Goal: Transaction & Acquisition: Subscribe to service/newsletter

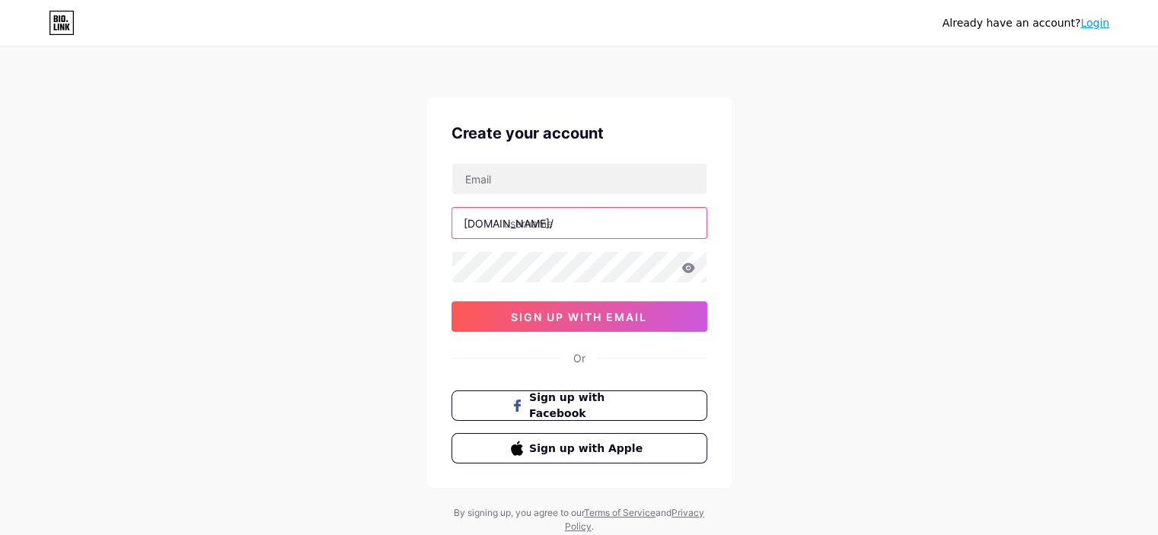
click at [557, 228] on input "text" at bounding box center [579, 223] width 254 height 30
type input "qr_code_scanner"
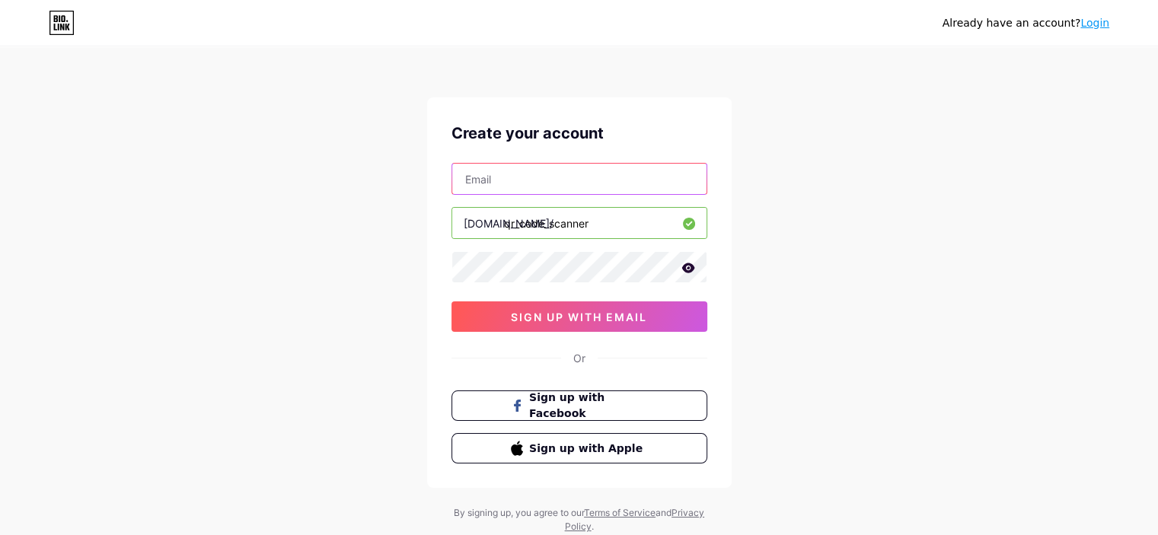
click at [508, 173] on input "text" at bounding box center [579, 179] width 254 height 30
type input "[EMAIL_ADDRESS][DOMAIN_NAME]"
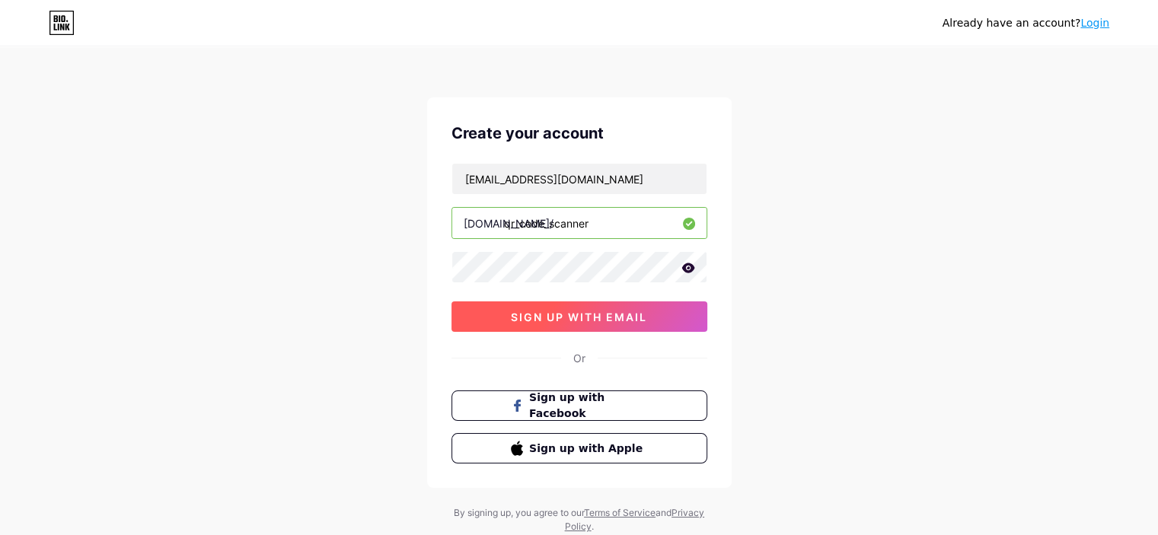
click at [574, 322] on button "sign up with email" at bounding box center [579, 316] width 256 height 30
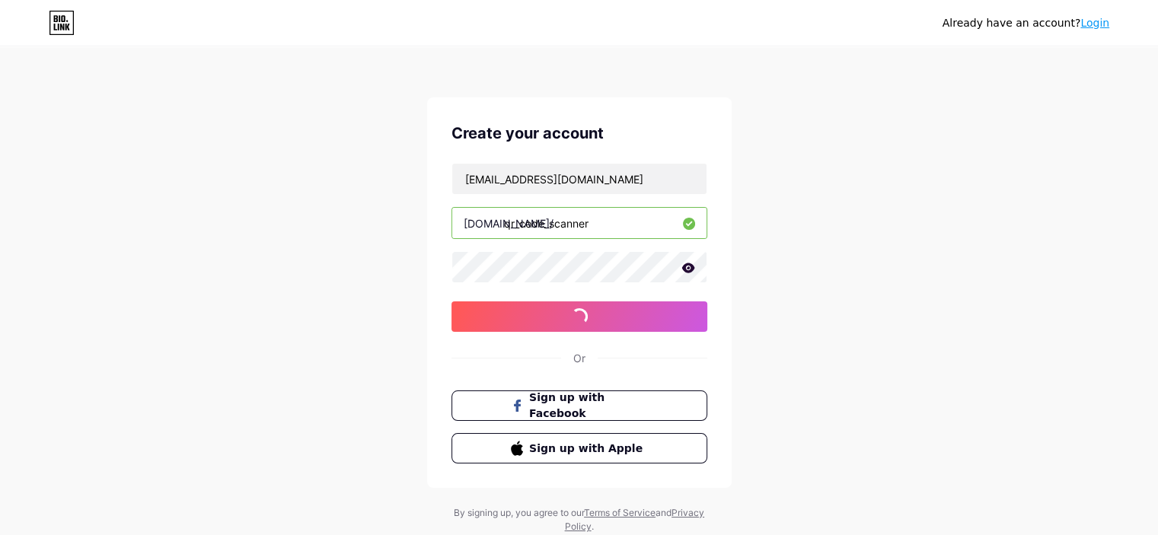
click at [692, 267] on icon at bounding box center [687, 268] width 13 height 10
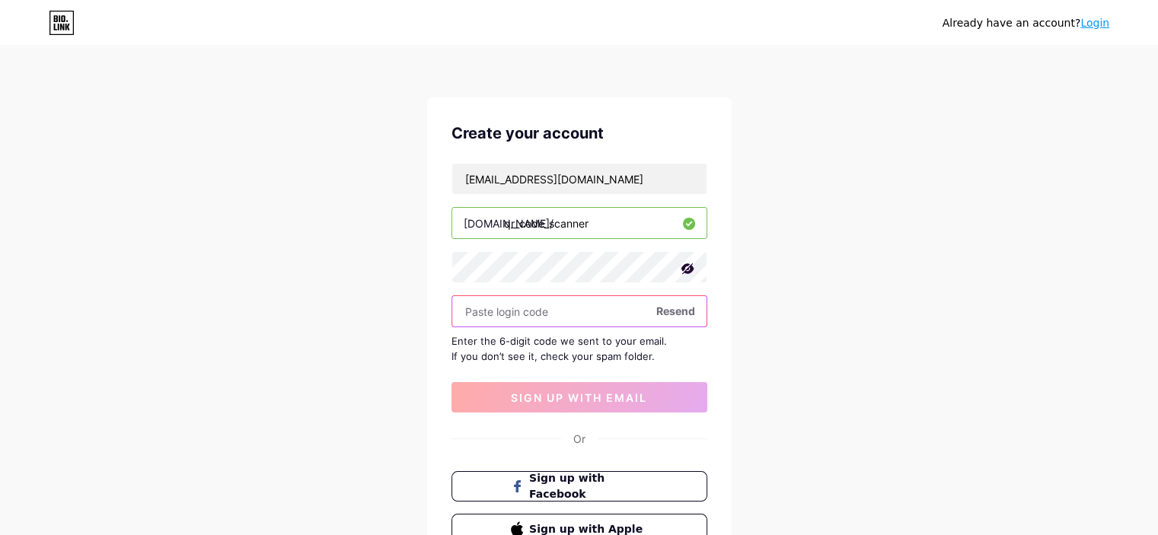
click at [536, 304] on input "text" at bounding box center [579, 311] width 254 height 30
paste input "242692"
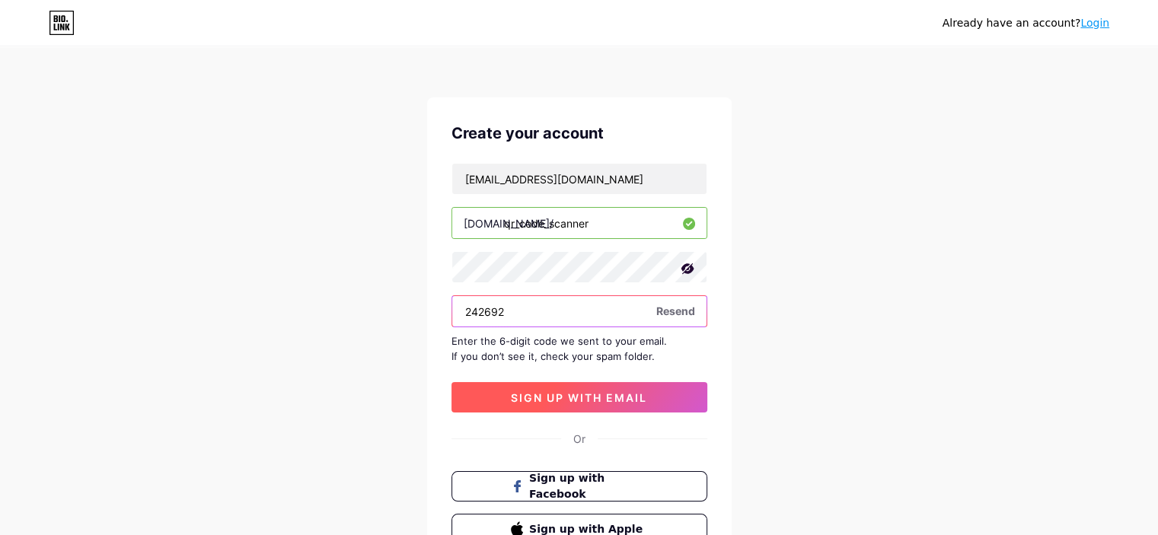
type input "242692"
click at [547, 392] on span "sign up with email" at bounding box center [579, 397] width 136 height 13
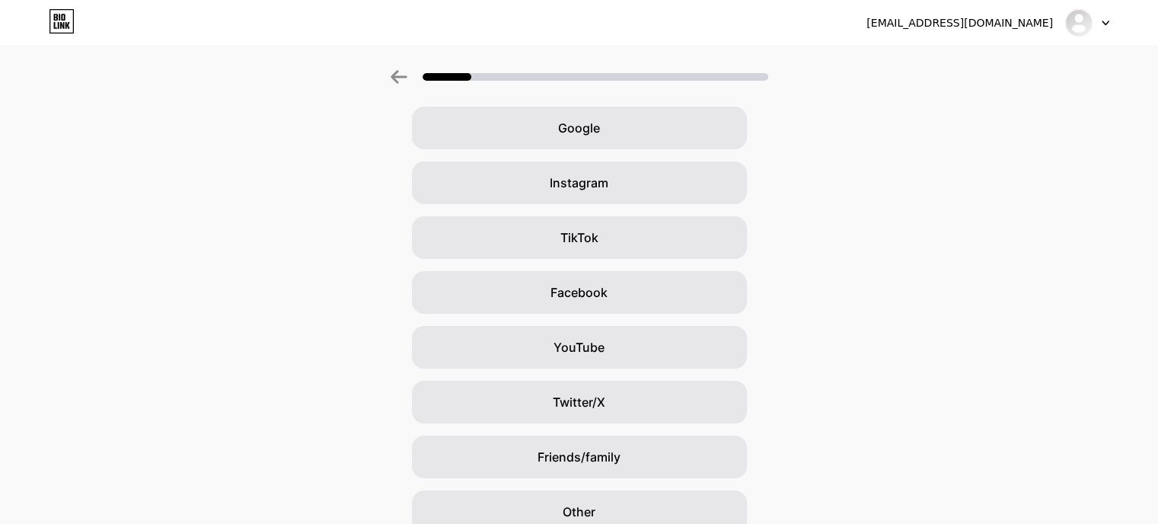
scroll to position [132, 0]
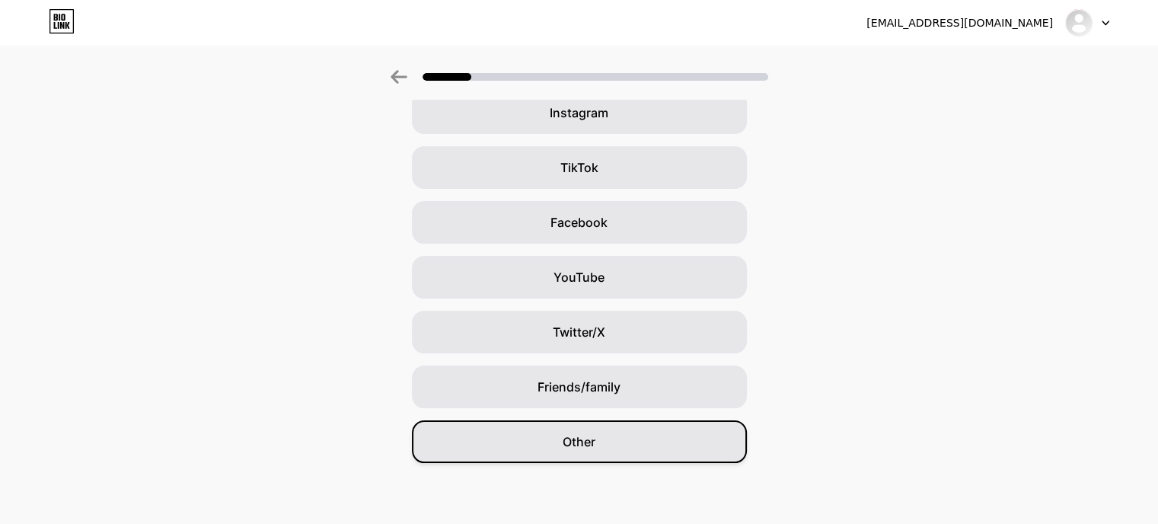
click at [562, 435] on div "Other" at bounding box center [579, 441] width 335 height 43
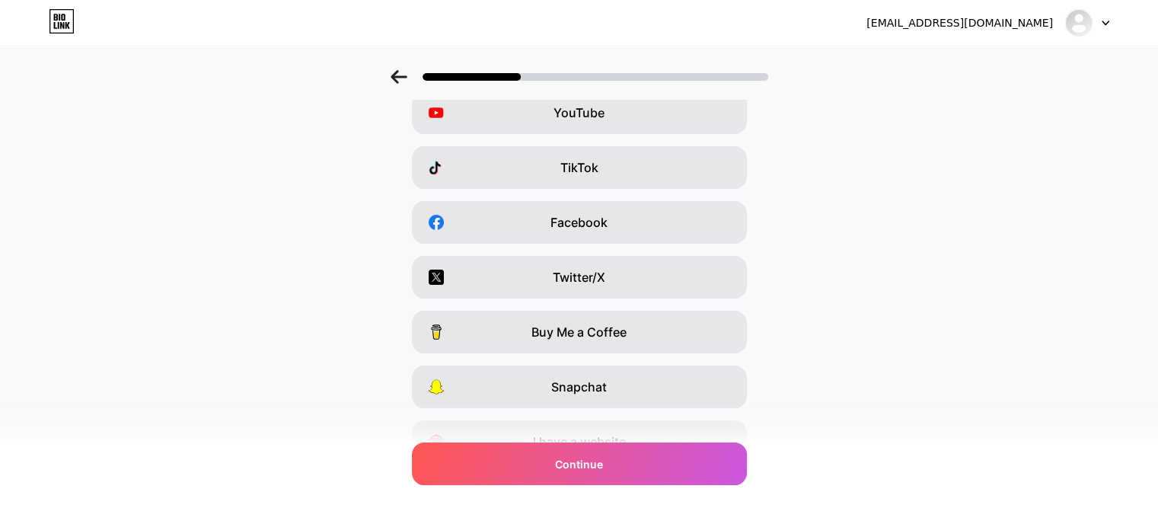
scroll to position [0, 0]
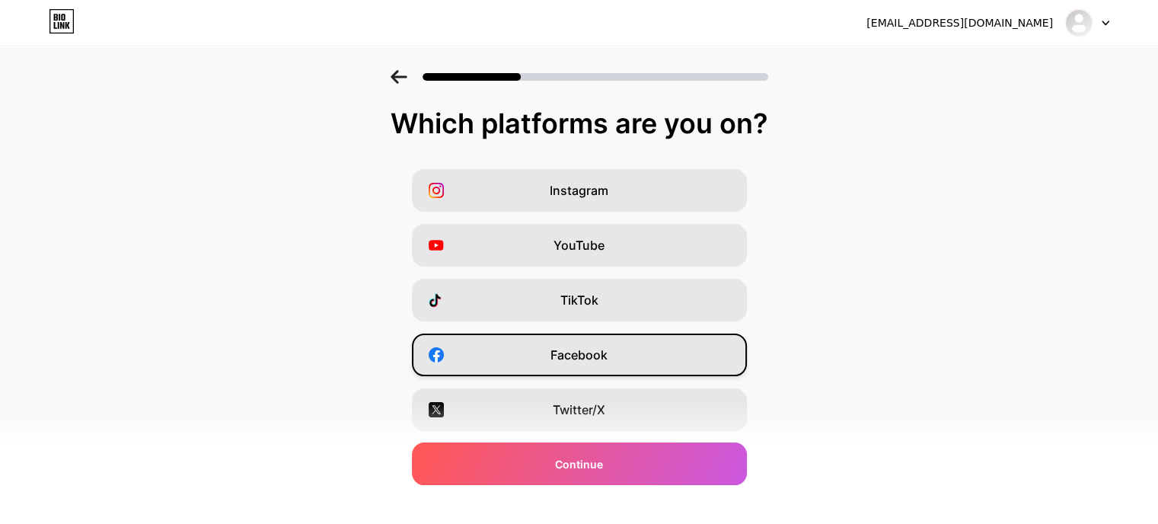
click at [589, 350] on span "Facebook" at bounding box center [578, 355] width 57 height 18
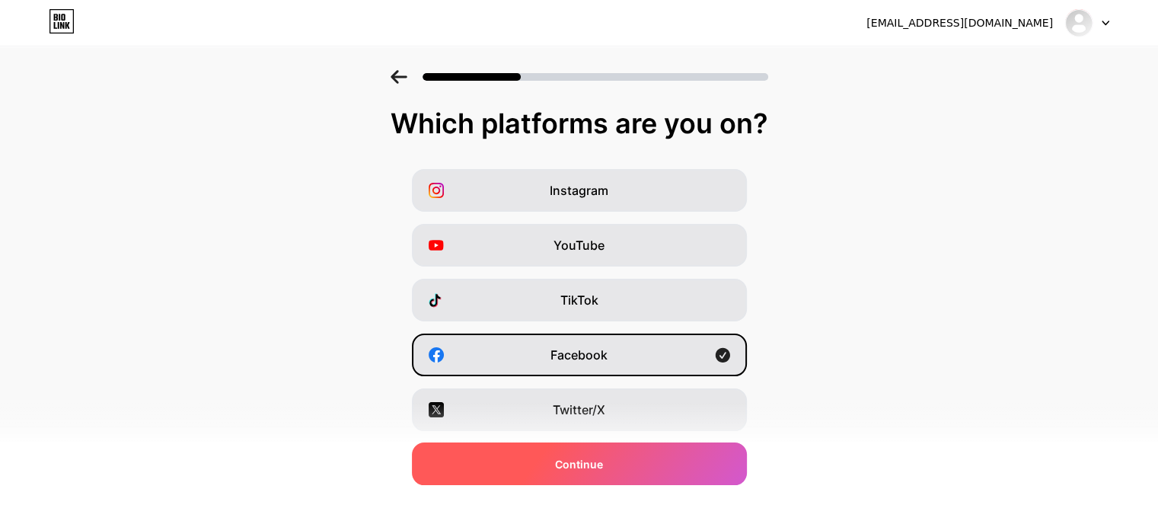
click at [575, 471] on span "Continue" at bounding box center [579, 464] width 48 height 16
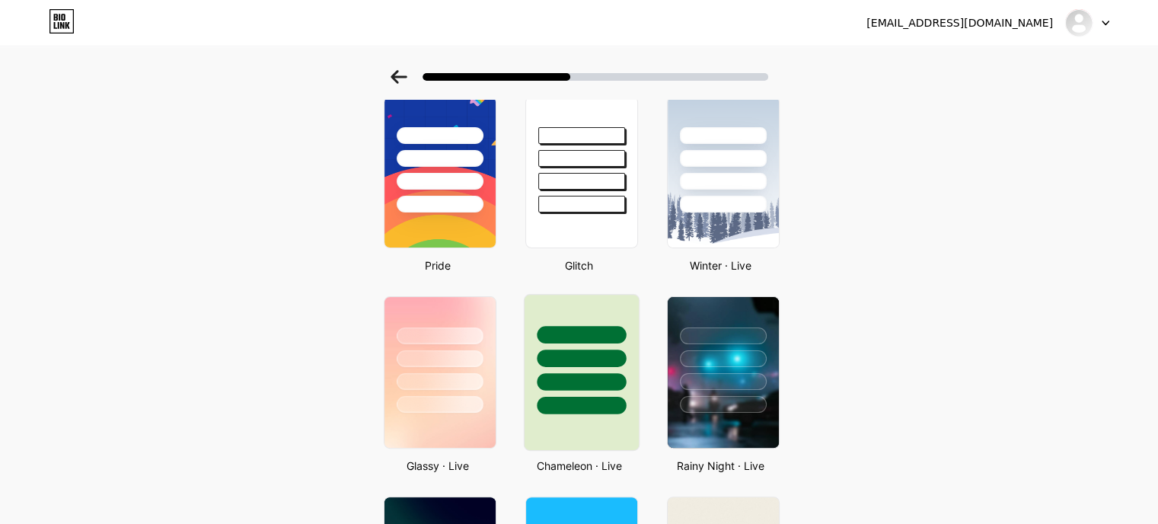
scroll to position [304, 0]
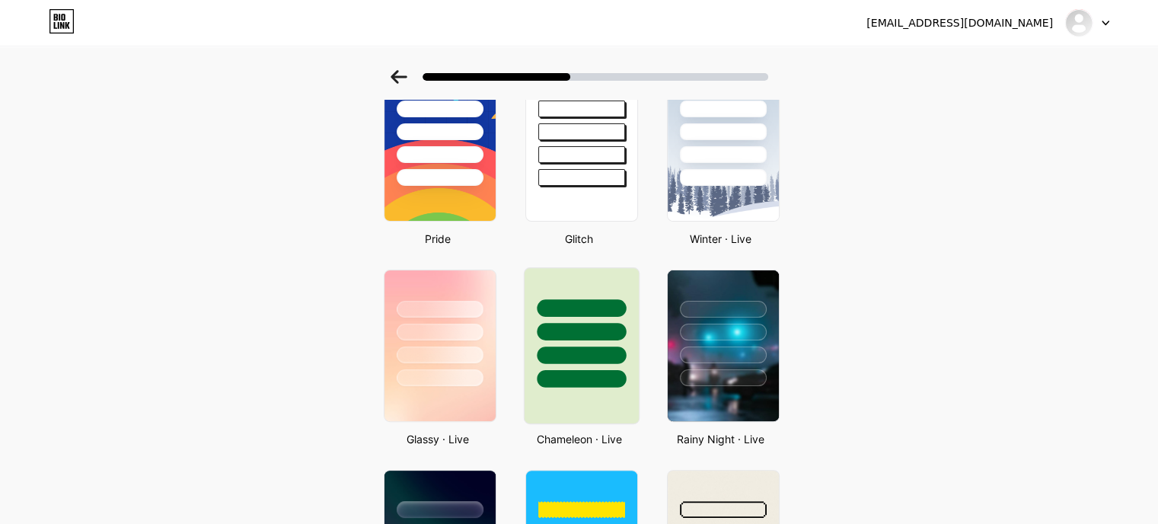
click at [572, 323] on div at bounding box center [581, 332] width 89 height 18
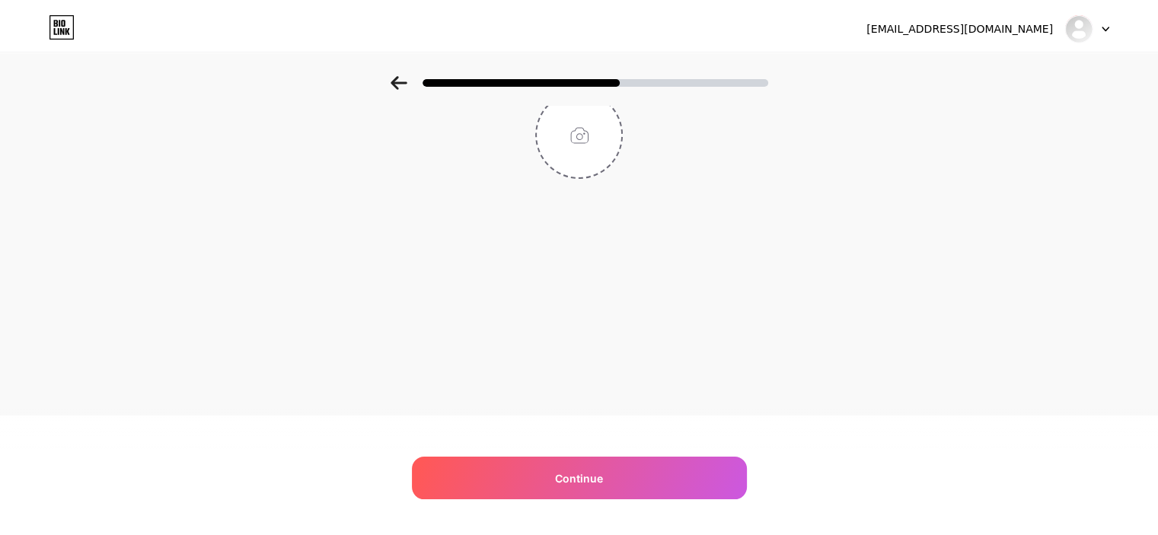
scroll to position [0, 0]
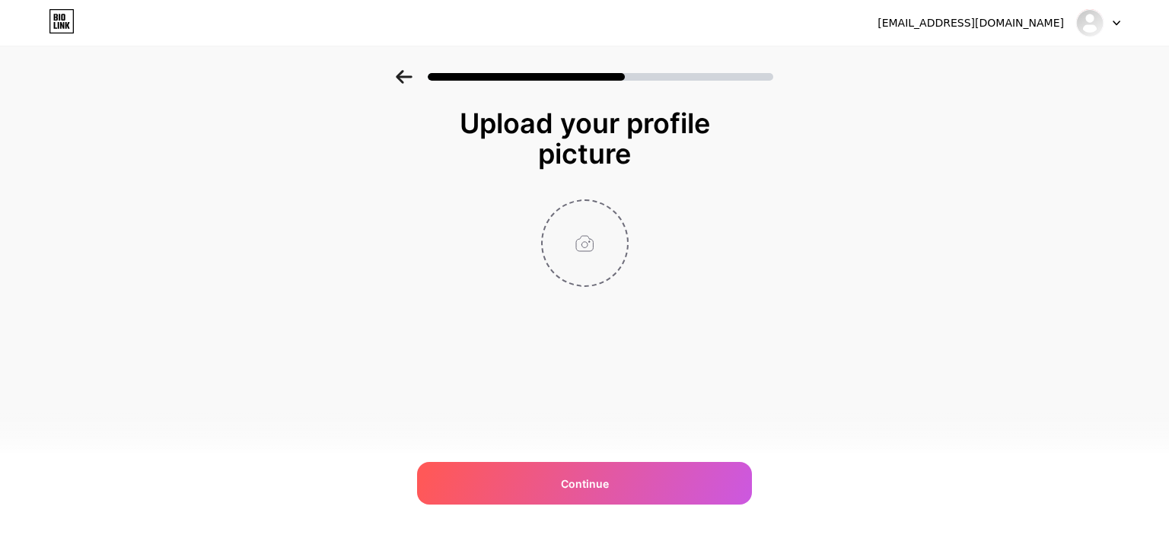
click at [572, 237] on input "file" at bounding box center [585, 243] width 84 height 84
type input "C:\fakepath\qr-code (2).png"
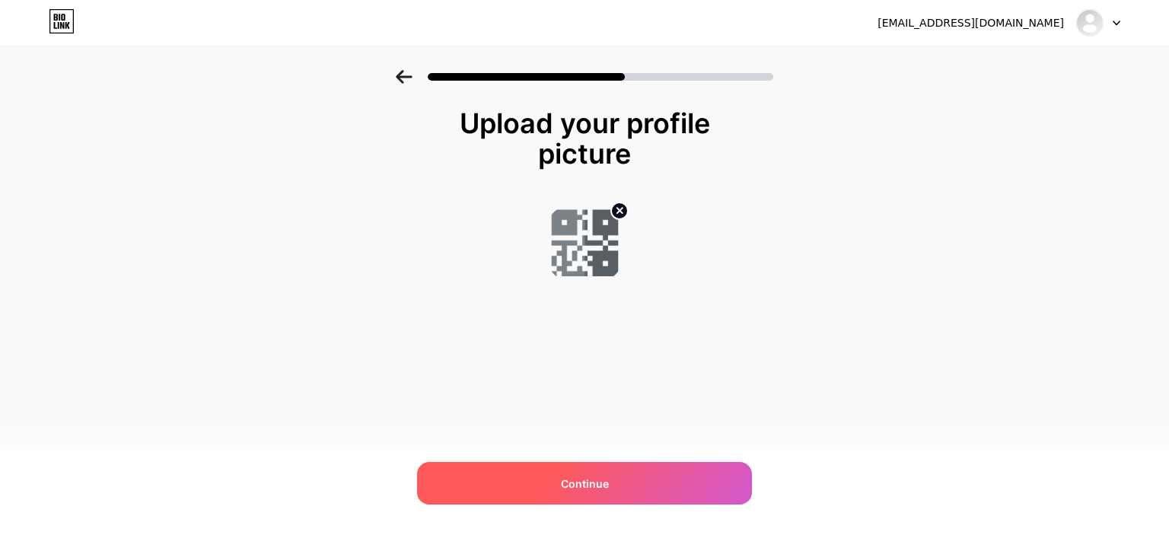
click at [573, 476] on span "Continue" at bounding box center [585, 484] width 48 height 16
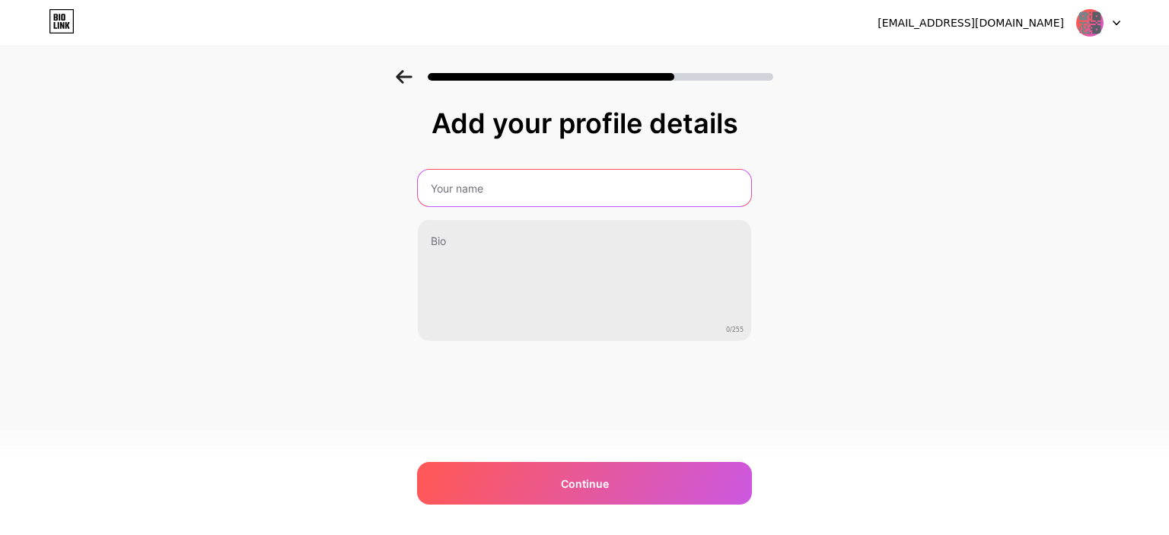
click at [505, 192] on input "text" at bounding box center [584, 188] width 333 height 37
type input "abdo"
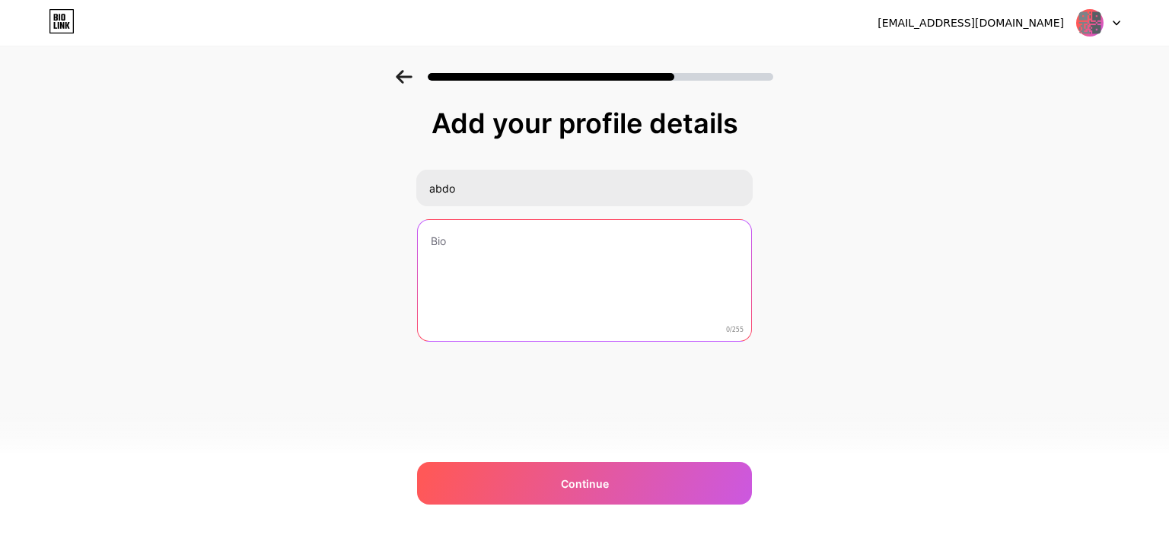
click at [509, 258] on textarea at bounding box center [584, 281] width 333 height 123
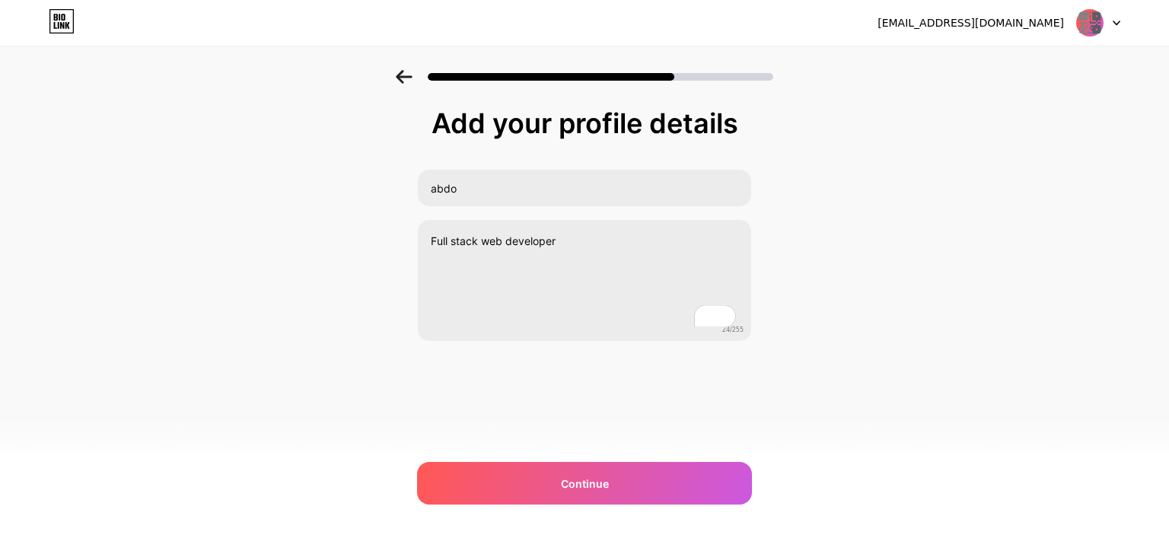
click at [551, 380] on div "Add your profile details abdo Full stack web developer 24/255 Continue Error" at bounding box center [584, 263] width 335 height 310
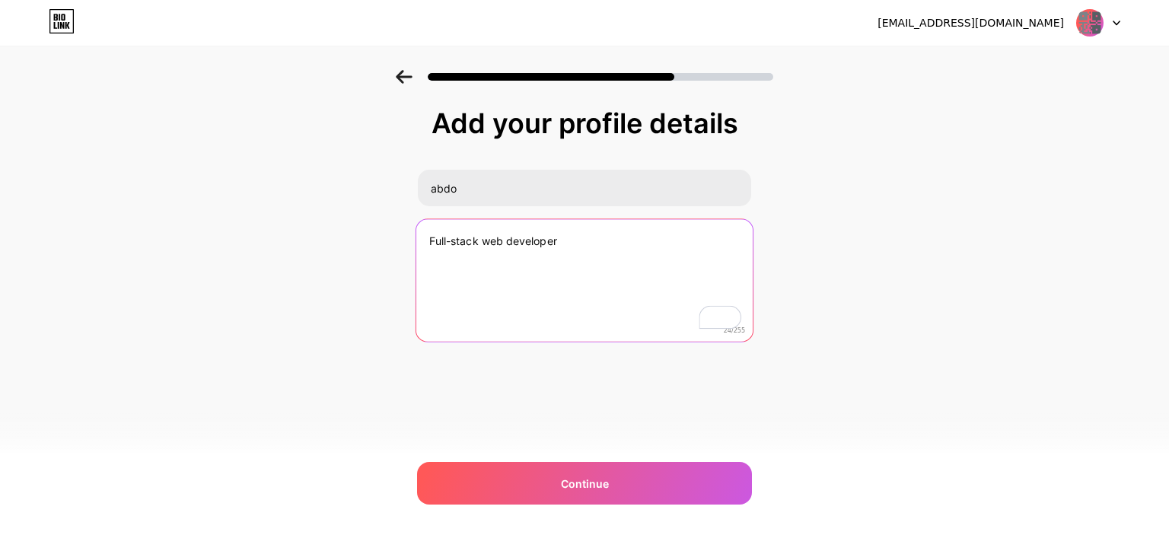
click at [607, 232] on textarea "Full-stack web developer" at bounding box center [584, 281] width 336 height 124
type textarea "Full-stack web developer and mobile app"
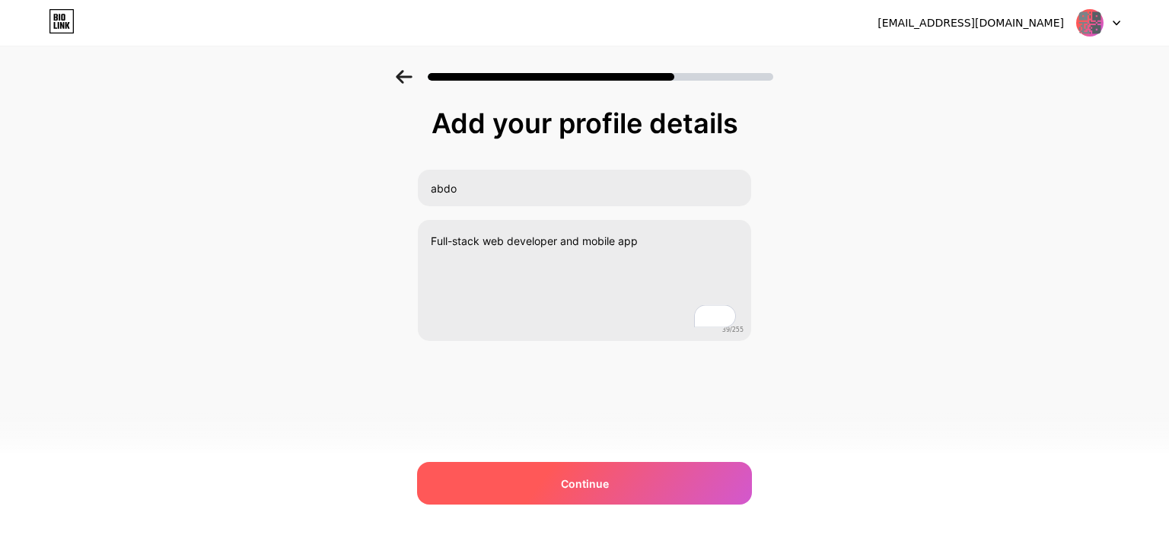
drag, startPoint x: 697, startPoint y: 368, endPoint x: 584, endPoint y: 490, distance: 166.4
click at [697, 369] on div "Add your profile details abdo Full-stack web developer and mobile app 39/255 Co…" at bounding box center [584, 263] width 335 height 310
click at [572, 500] on div "Continue" at bounding box center [584, 483] width 335 height 43
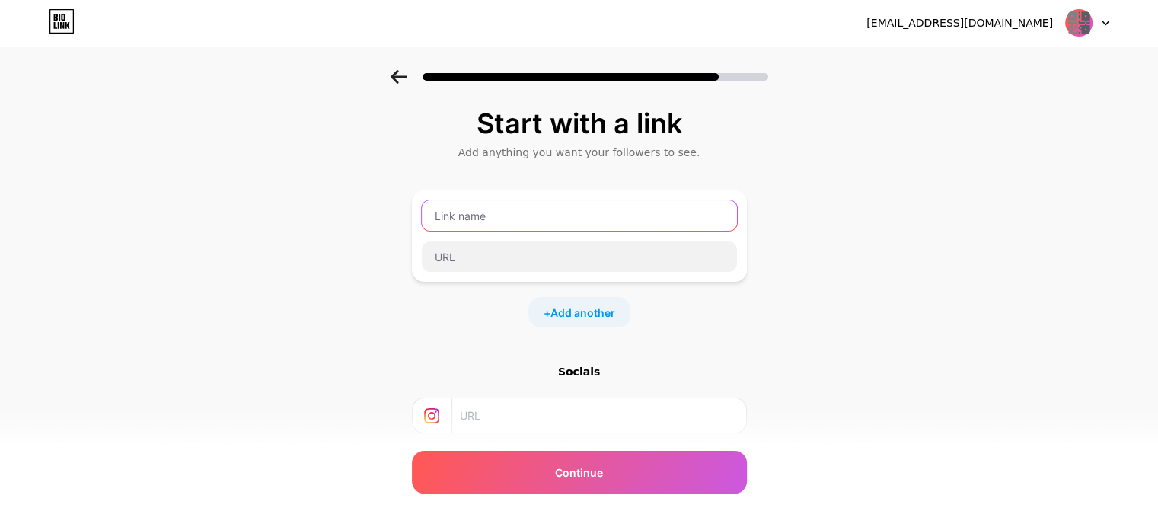
click at [511, 212] on input "text" at bounding box center [579, 215] width 315 height 30
type input "QR code scanner from Image"
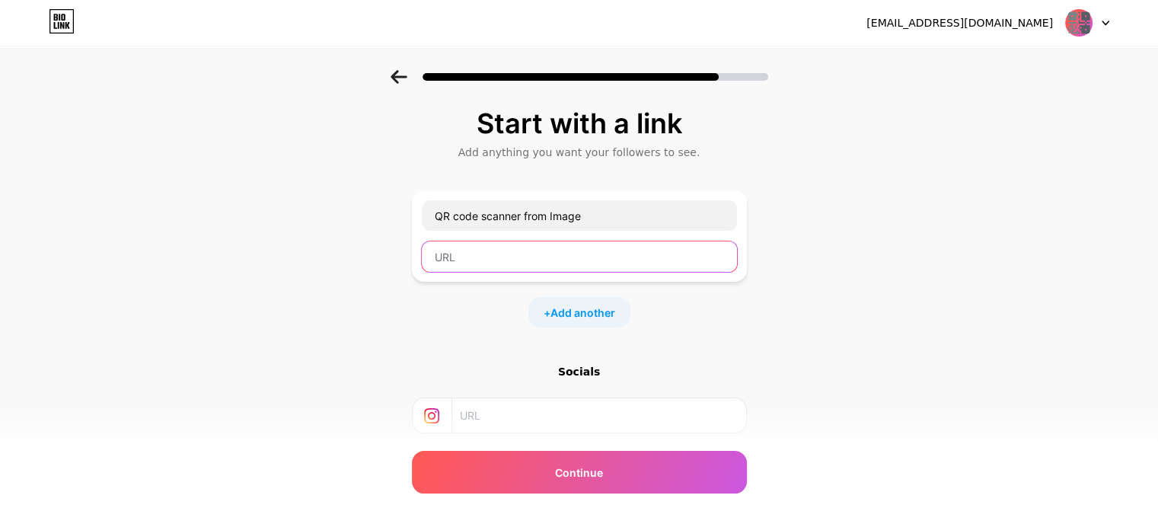
click at [486, 258] on input "text" at bounding box center [579, 256] width 315 height 30
paste input "[URL][DOMAIN_NAME]"
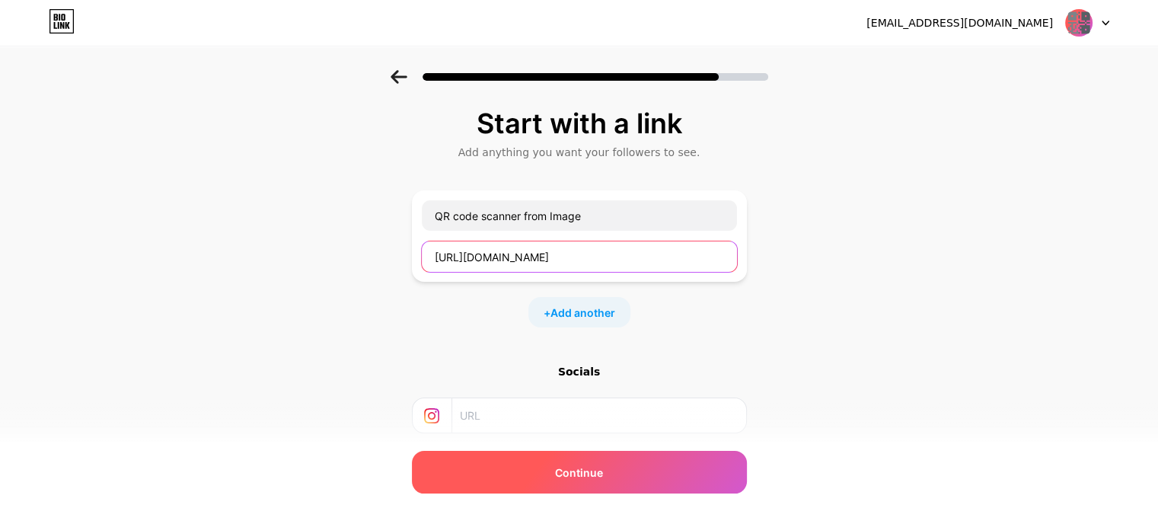
type input "[URL][DOMAIN_NAME]"
click at [565, 467] on span "Continue" at bounding box center [579, 472] width 48 height 16
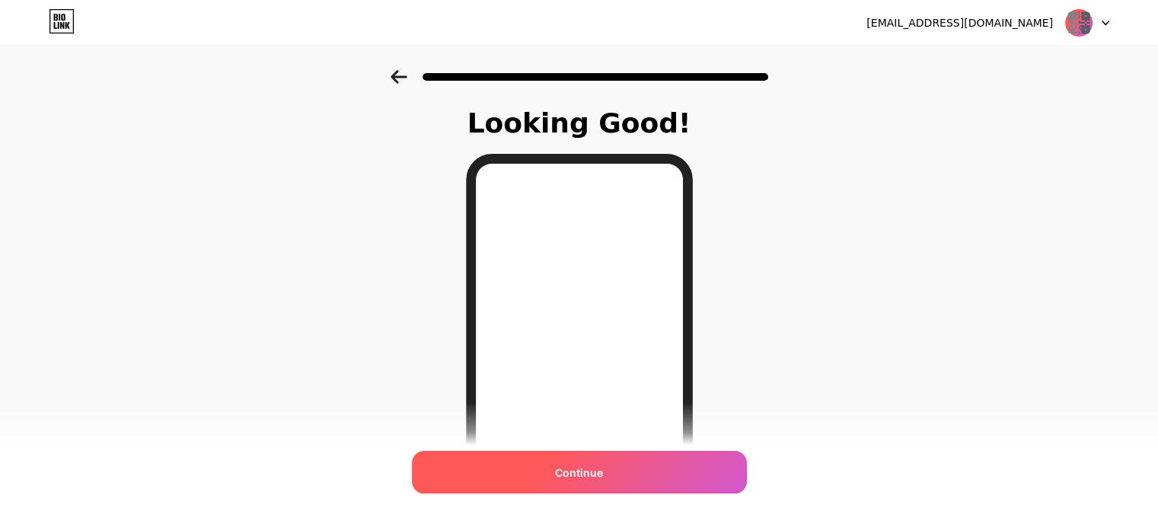
click at [575, 468] on span "Continue" at bounding box center [579, 472] width 48 height 16
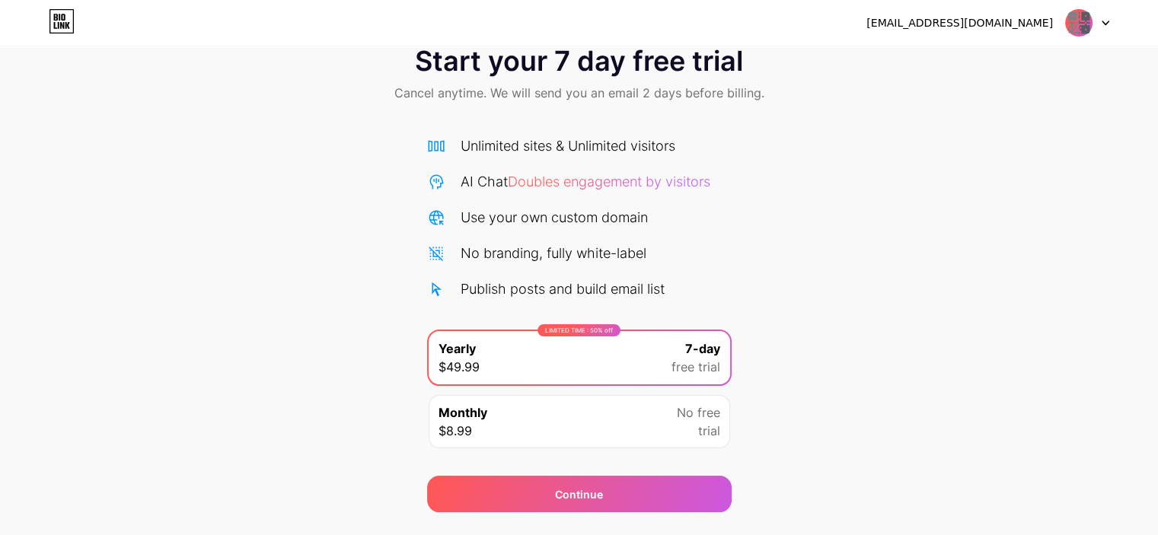
scroll to position [76, 0]
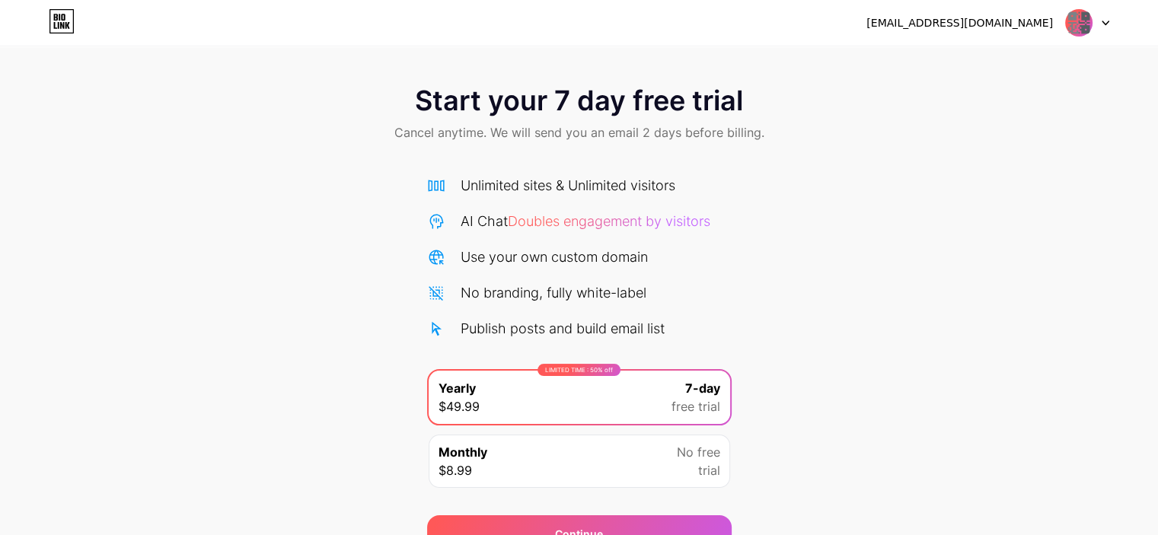
click at [1087, 25] on img at bounding box center [1078, 22] width 29 height 29
click at [891, 173] on div "Start your 7 day free trial Cancel anytime. We will send you an email 2 days be…" at bounding box center [579, 311] width 1158 height 482
click at [64, 18] on icon at bounding box center [63, 17] width 4 height 7
click at [1076, 11] on img at bounding box center [1078, 22] width 29 height 29
click at [935, 27] on div "[EMAIL_ADDRESS][DOMAIN_NAME]" at bounding box center [959, 23] width 186 height 16
